Goal: Information Seeking & Learning: Learn about a topic

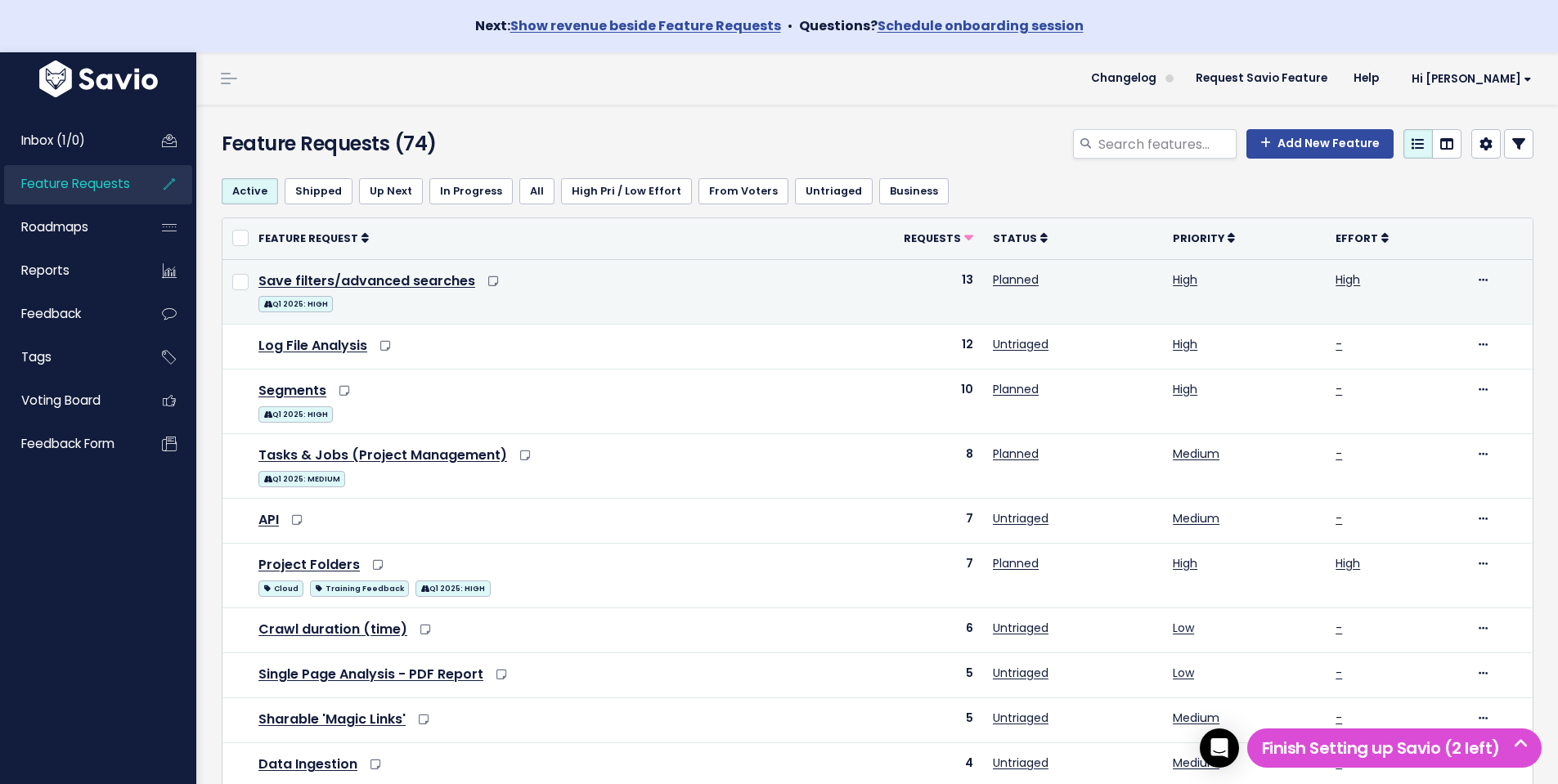
click at [406, 291] on td "Save filters/advanced searches Q1 2025: HIGH" at bounding box center [530, 291] width 563 height 64
click at [406, 287] on link "Save filters/advanced searches" at bounding box center [366, 281] width 217 height 19
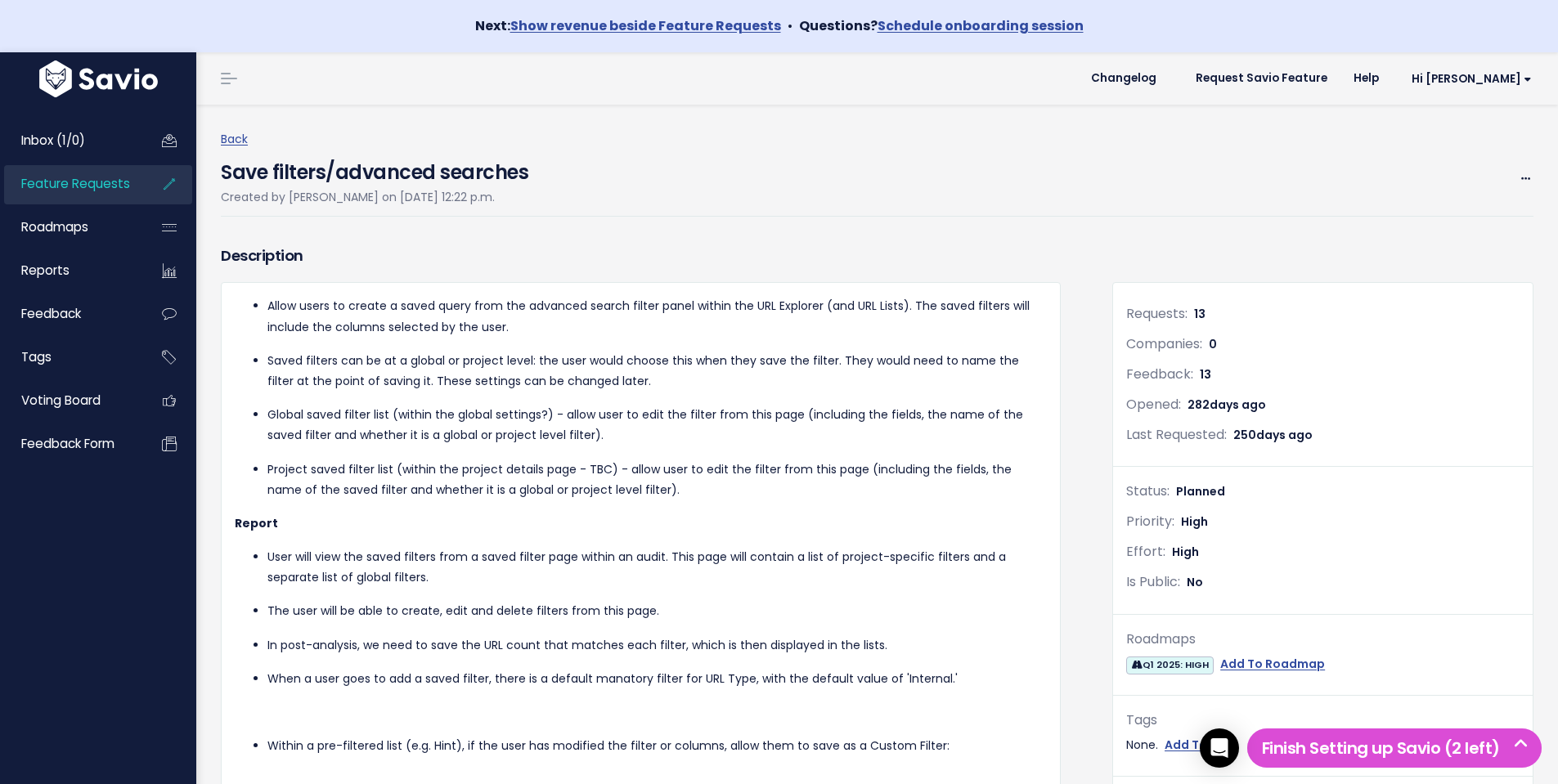
click at [476, 172] on h4 "Save filters/advanced searches" at bounding box center [374, 168] width 307 height 37
click at [464, 173] on h4 "Save filters/advanced searches" at bounding box center [374, 168] width 307 height 37
